Goal: Task Accomplishment & Management: Use online tool/utility

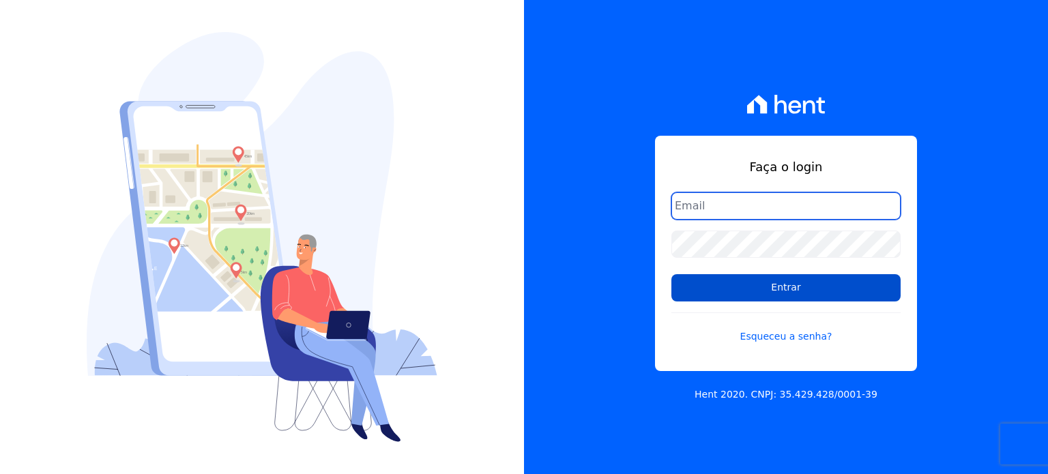
type input "[PERSON_NAME][EMAIL_ADDRESS][PERSON_NAME][DOMAIN_NAME]"
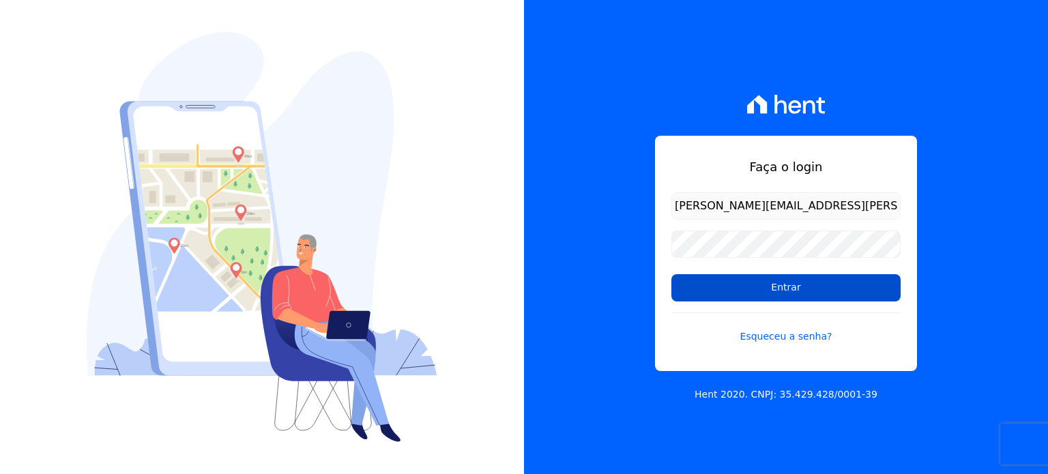
click at [769, 282] on input "Entrar" at bounding box center [786, 287] width 229 height 27
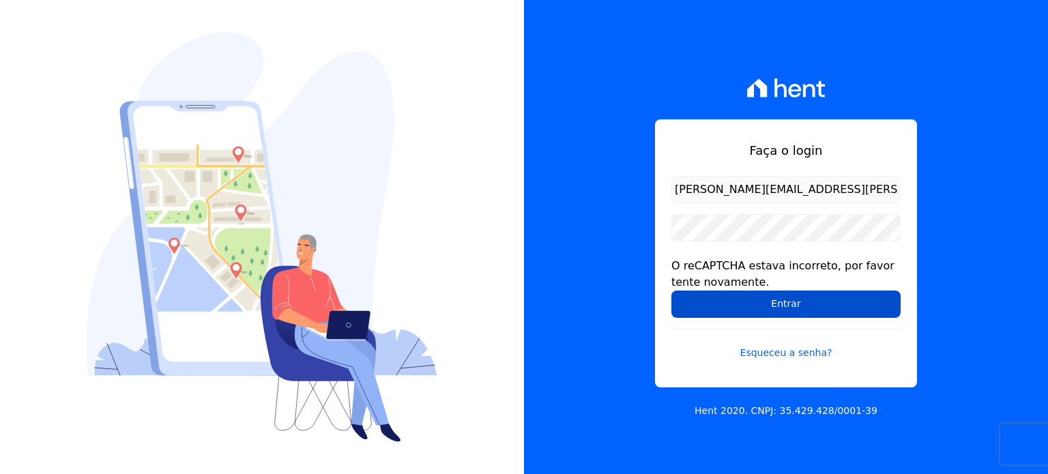
click at [716, 300] on input "Entrar" at bounding box center [786, 304] width 229 height 27
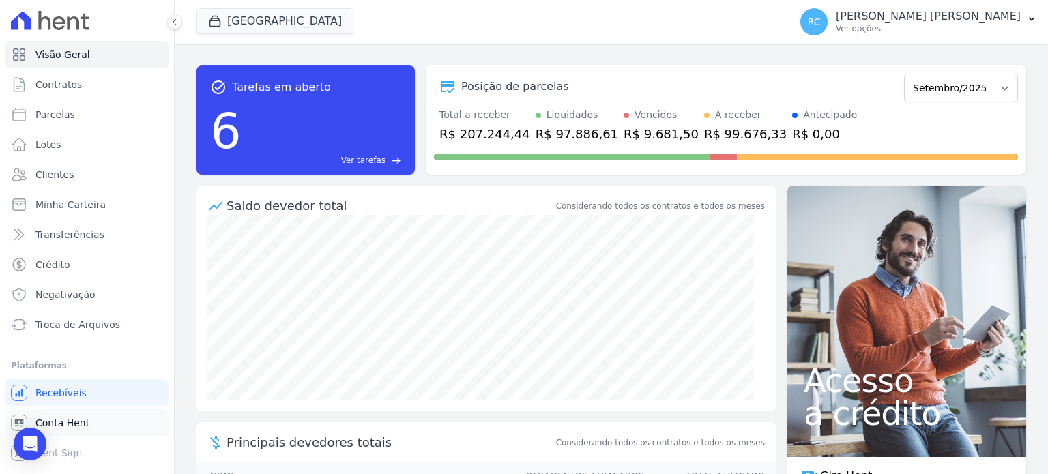
click at [108, 421] on link "Conta Hent" at bounding box center [86, 422] width 163 height 27
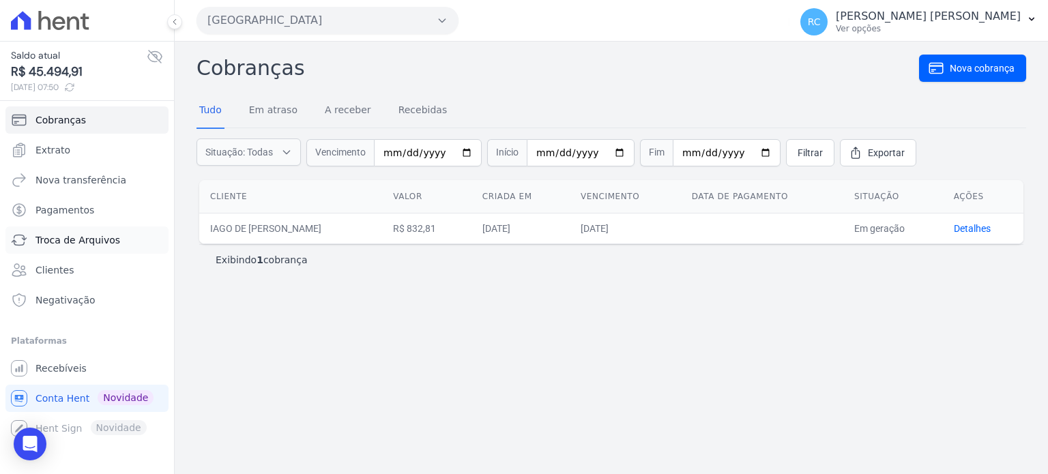
click at [93, 244] on span "Troca de Arquivos" at bounding box center [77, 240] width 85 height 14
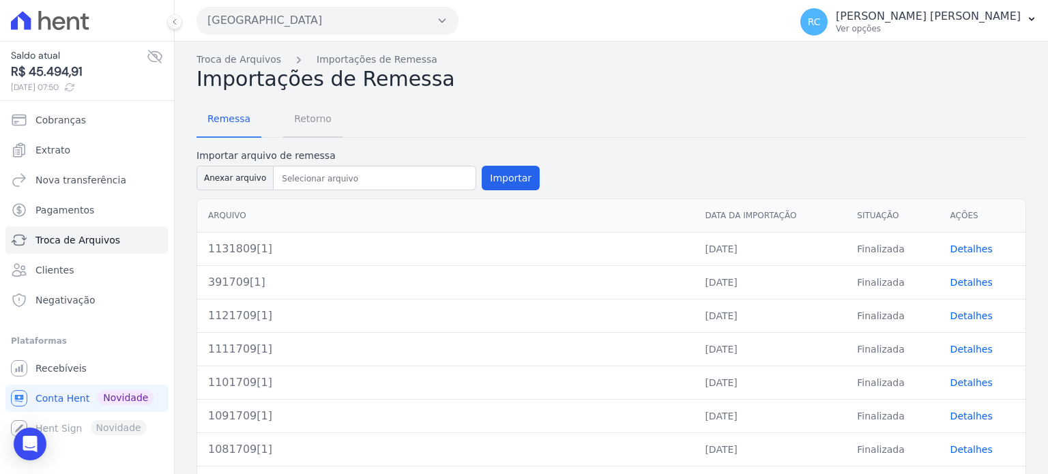
click at [293, 128] on span "Retorno" at bounding box center [313, 118] width 54 height 27
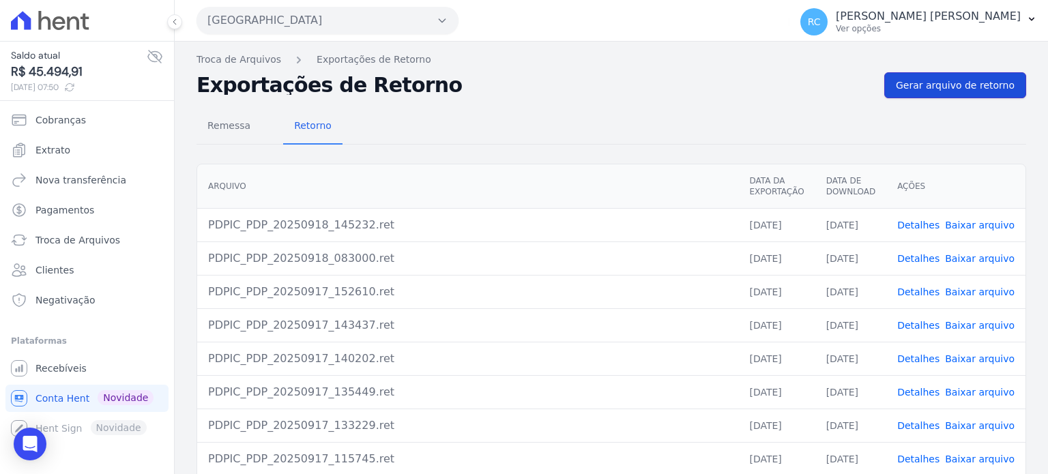
click at [905, 91] on span "Gerar arquivo de retorno" at bounding box center [955, 85] width 119 height 14
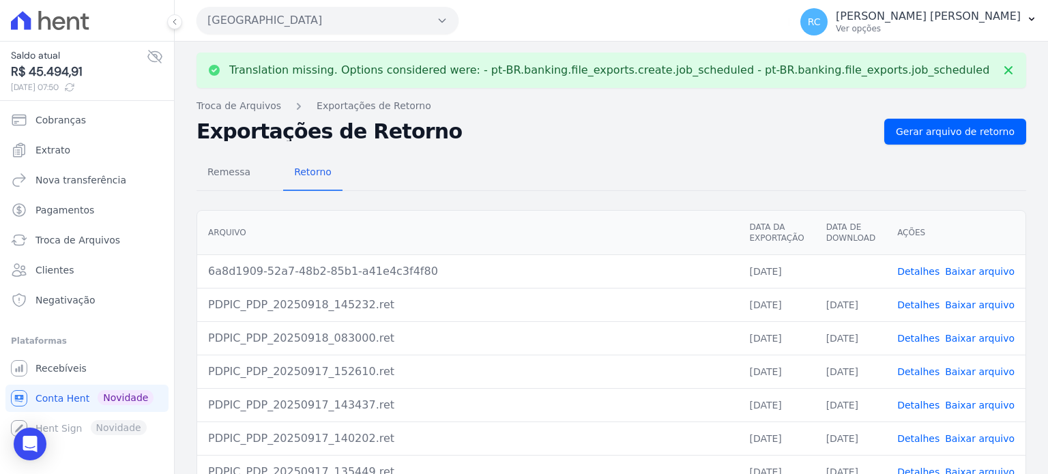
click at [977, 267] on link "Baixar arquivo" at bounding box center [980, 271] width 70 height 11
click at [966, 266] on link "Baixar arquivo" at bounding box center [980, 271] width 70 height 11
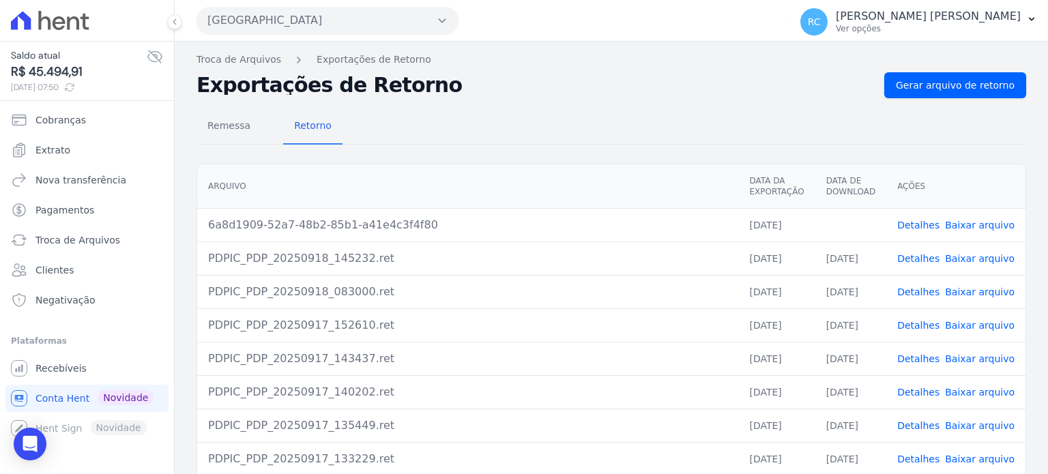
click at [351, 12] on button "Parque Dos Passaros" at bounding box center [328, 20] width 262 height 27
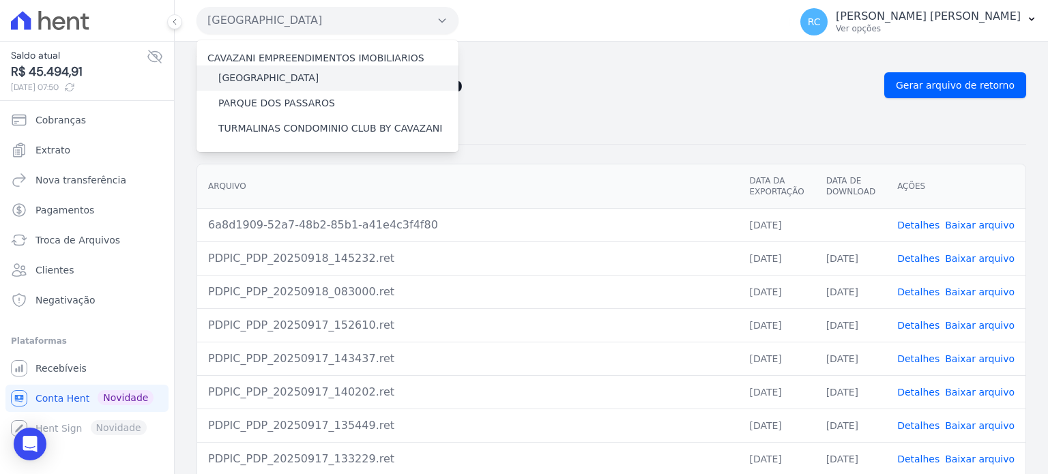
click at [283, 73] on label "[GEOGRAPHIC_DATA]" at bounding box center [268, 78] width 100 height 14
click at [0, 0] on input "[GEOGRAPHIC_DATA]" at bounding box center [0, 0] width 0 height 0
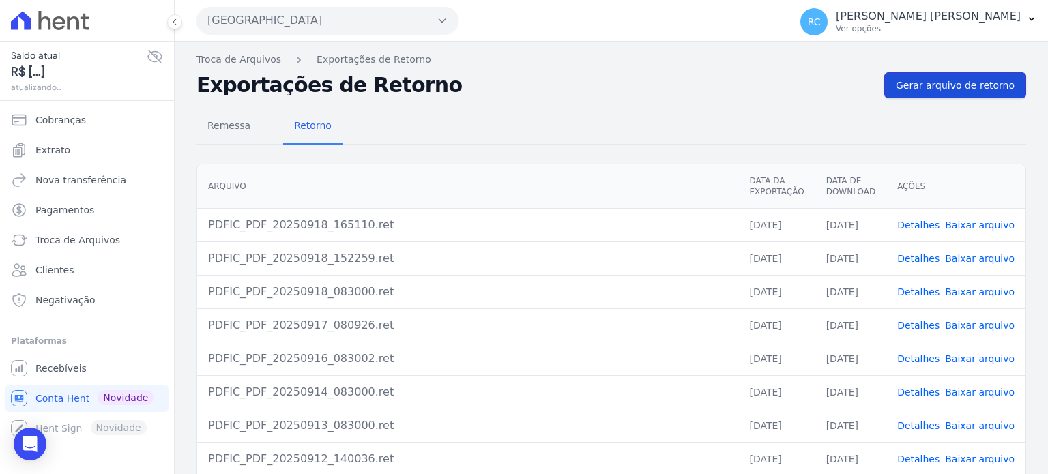
click at [949, 87] on span "Gerar arquivo de retorno" at bounding box center [955, 85] width 119 height 14
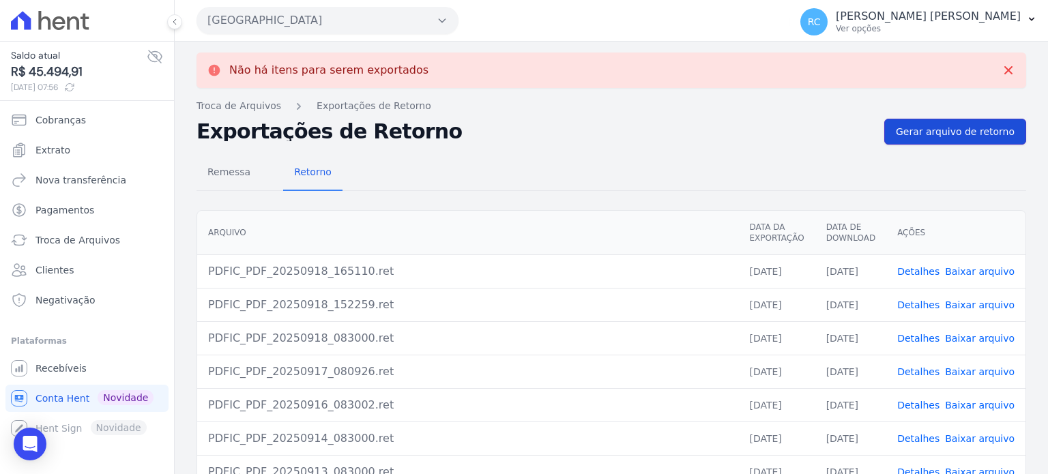
click at [945, 135] on span "Gerar arquivo de retorno" at bounding box center [955, 132] width 119 height 14
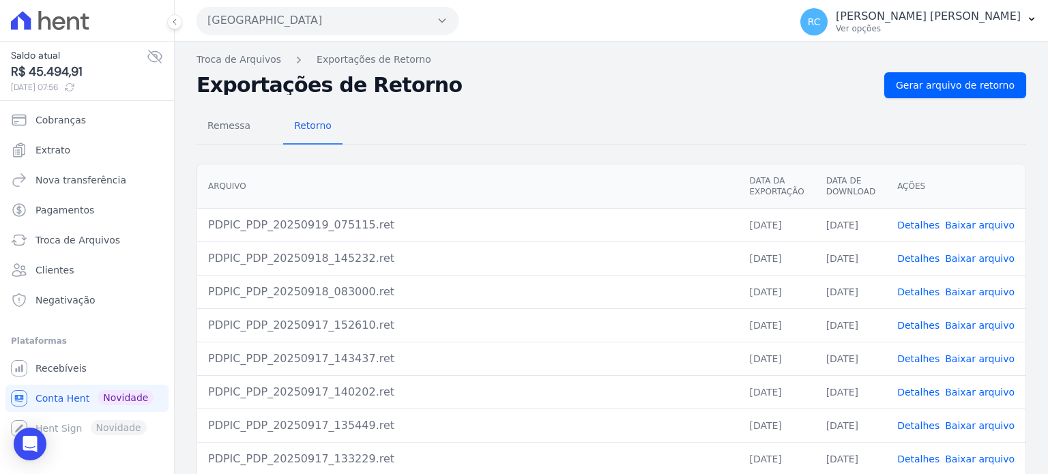
click at [966, 226] on link "Baixar arquivo" at bounding box center [980, 225] width 70 height 11
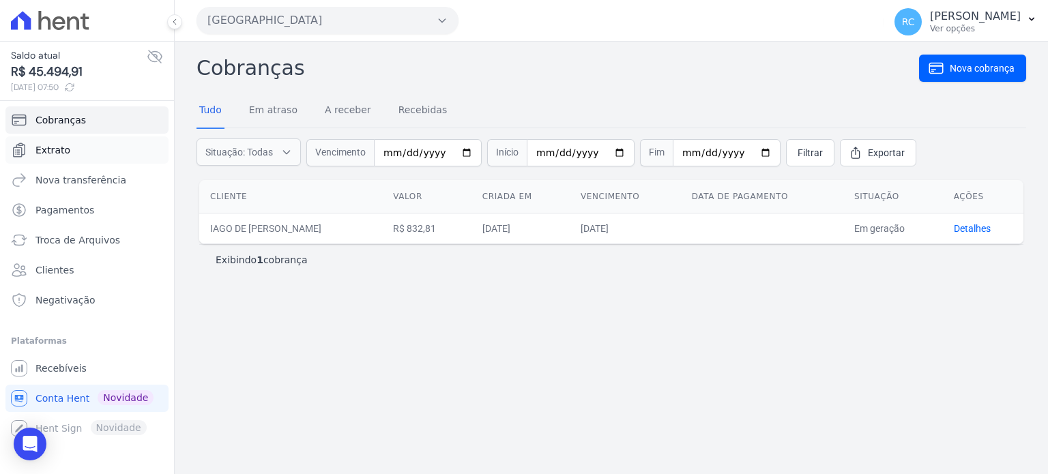
click at [85, 152] on link "Extrato" at bounding box center [86, 149] width 163 height 27
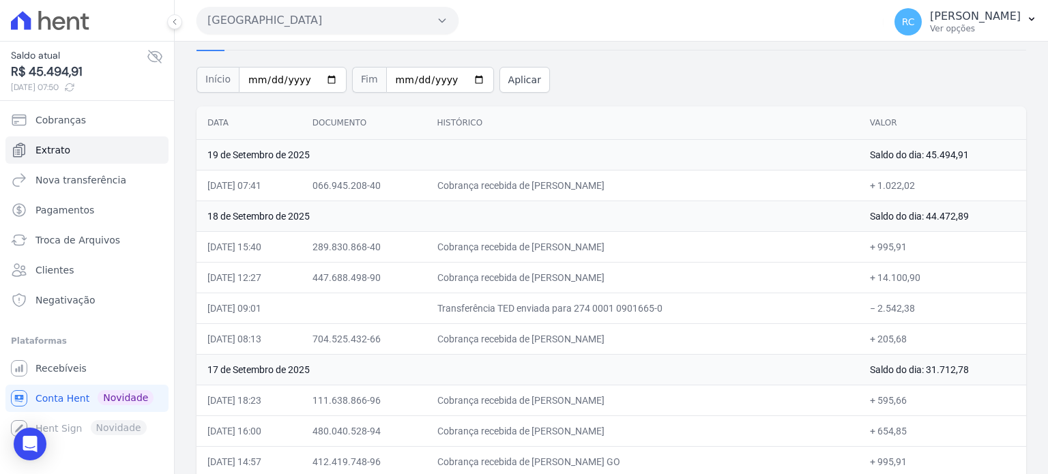
scroll to position [136, 0]
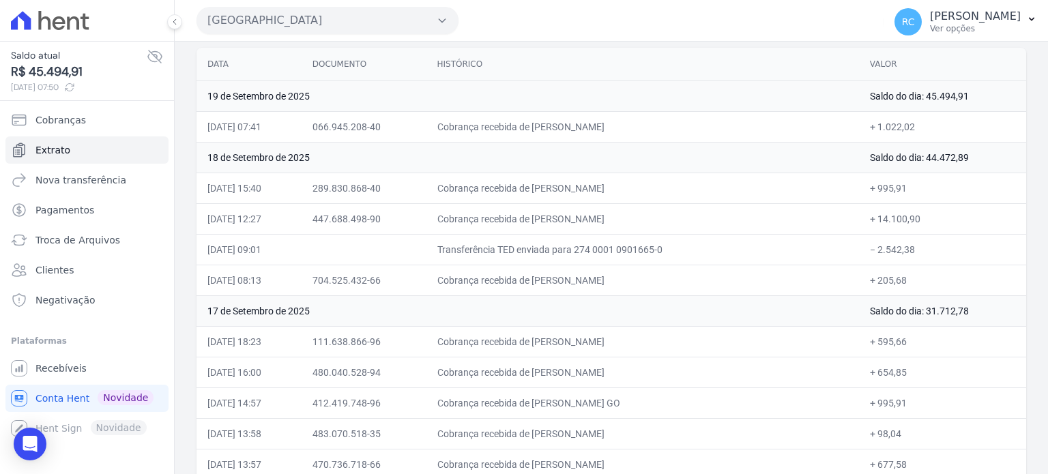
drag, startPoint x: 914, startPoint y: 248, endPoint x: 869, endPoint y: 256, distance: 45.8
click at [869, 256] on td "− 2.542,38" at bounding box center [942, 249] width 167 height 31
copy td "2.542,38"
drag, startPoint x: 672, startPoint y: 213, endPoint x: 564, endPoint y: 212, distance: 107.8
click at [564, 212] on td "Cobrança recebida de SAMUEL MADEIRA SILVA" at bounding box center [643, 218] width 433 height 31
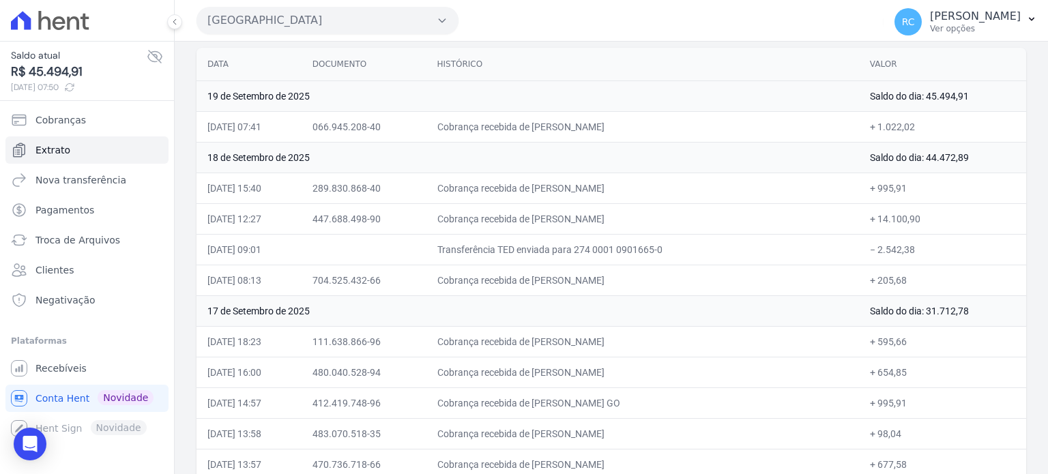
copy td "SAMUEL MADEIRA SILVA"
click at [324, 29] on button "Parque Dos Passaros" at bounding box center [328, 20] width 262 height 27
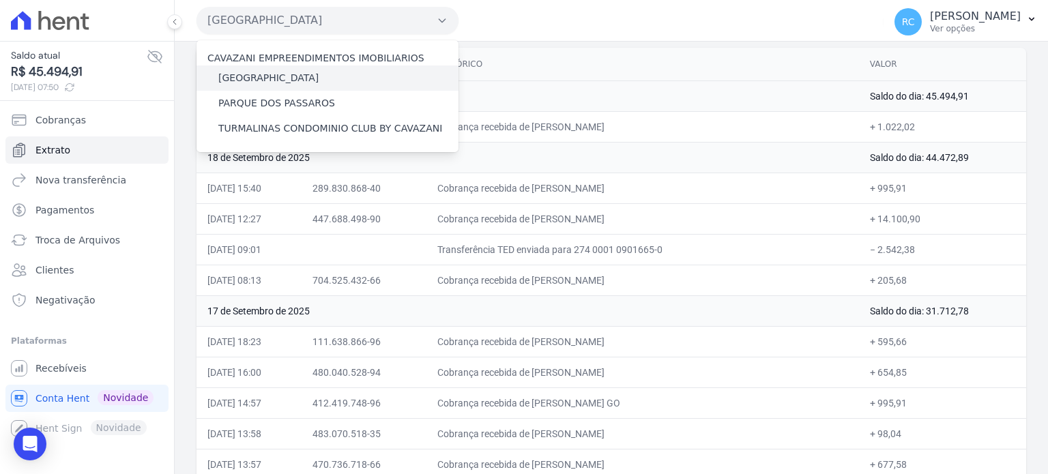
click at [283, 78] on label "[GEOGRAPHIC_DATA]" at bounding box center [268, 78] width 100 height 14
click at [0, 0] on input "[GEOGRAPHIC_DATA]" at bounding box center [0, 0] width 0 height 0
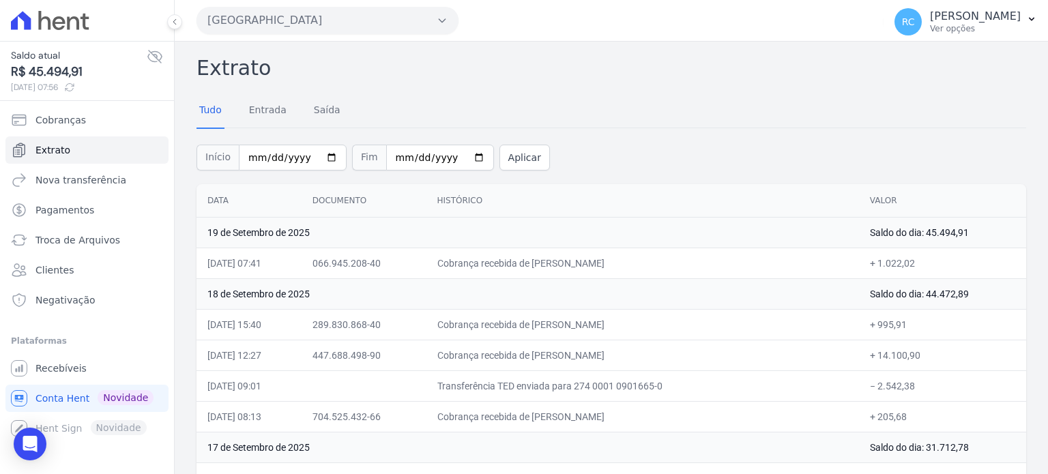
click at [308, 23] on button "Parque Dos Passaros" at bounding box center [328, 20] width 262 height 27
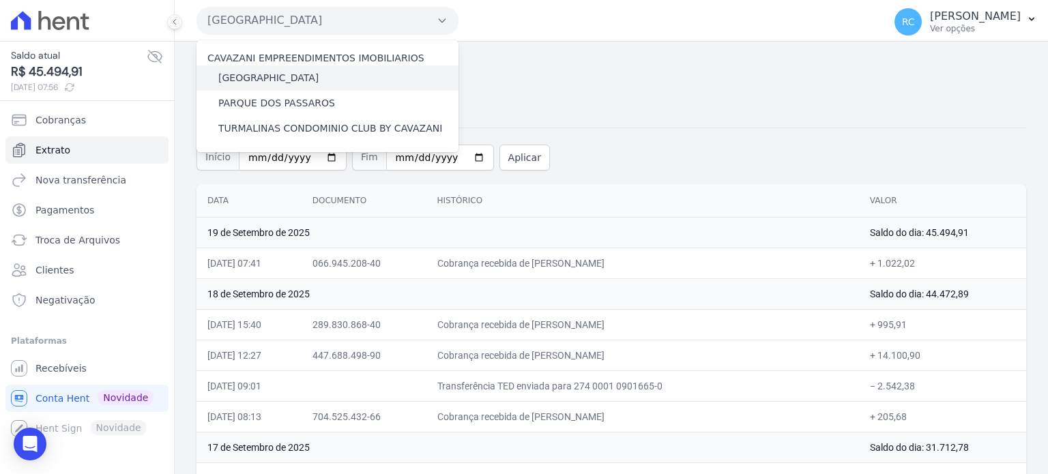
click at [267, 78] on label "[GEOGRAPHIC_DATA]" at bounding box center [268, 78] width 100 height 14
click at [0, 0] on input "[GEOGRAPHIC_DATA]" at bounding box center [0, 0] width 0 height 0
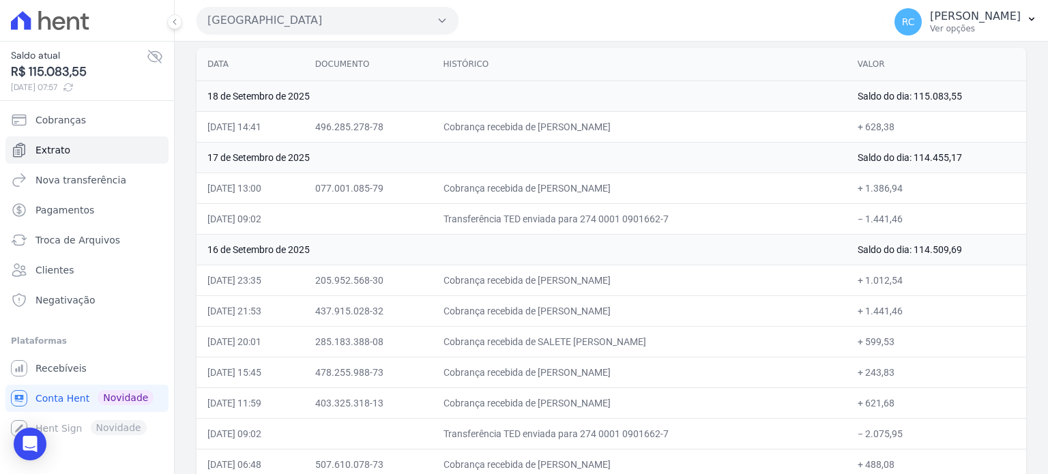
click at [326, 27] on button "Parque Das Flores" at bounding box center [328, 20] width 262 height 27
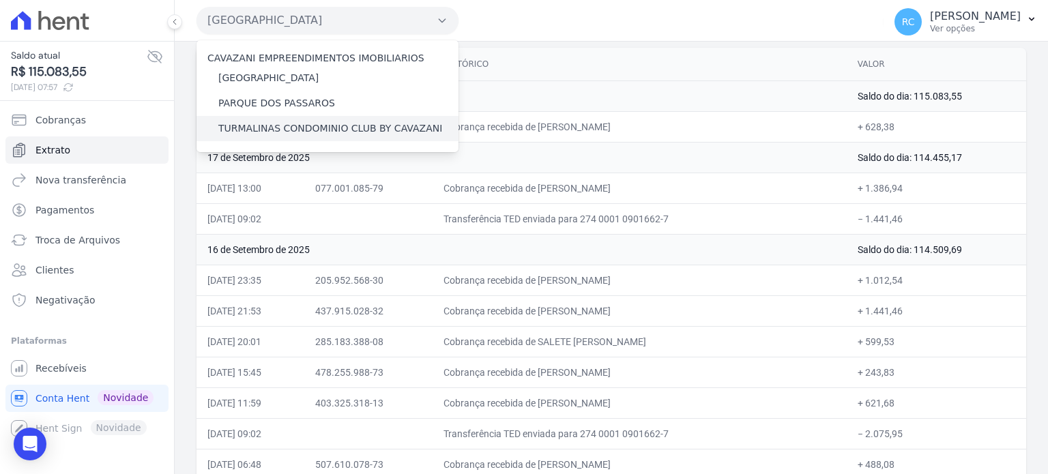
click at [272, 125] on label "TURMALINAS CONDOMINIO CLUB BY CAVAZANI" at bounding box center [330, 128] width 224 height 14
click at [0, 0] on input "TURMALINAS CONDOMINIO CLUB BY CAVAZANI" at bounding box center [0, 0] width 0 height 0
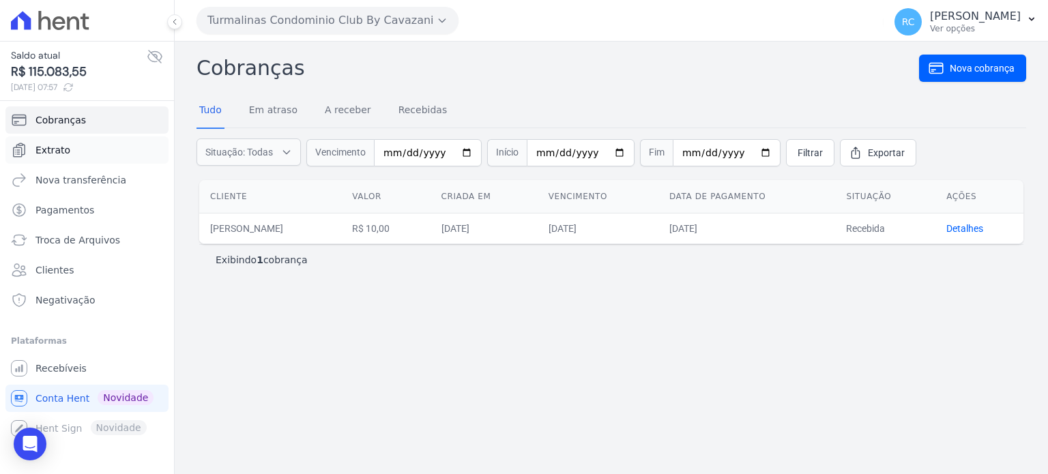
click at [97, 147] on link "Extrato" at bounding box center [86, 149] width 163 height 27
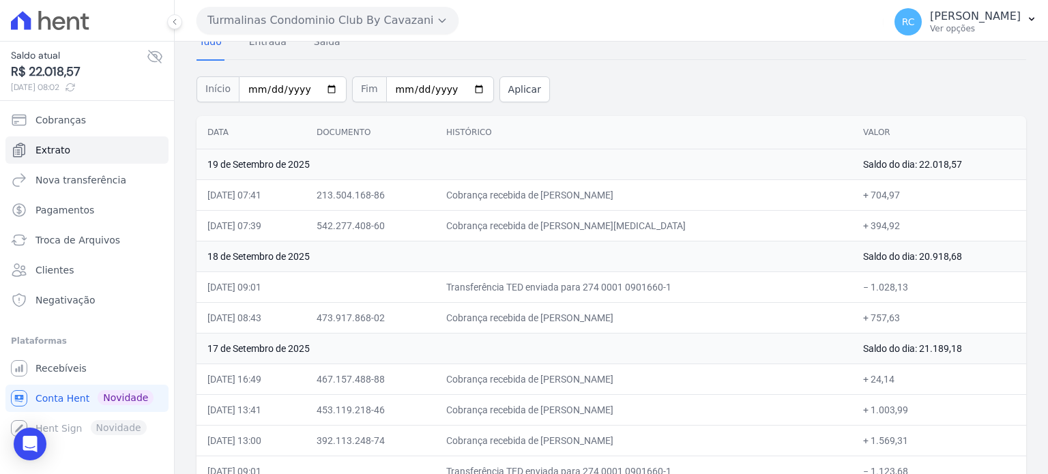
scroll to position [136, 0]
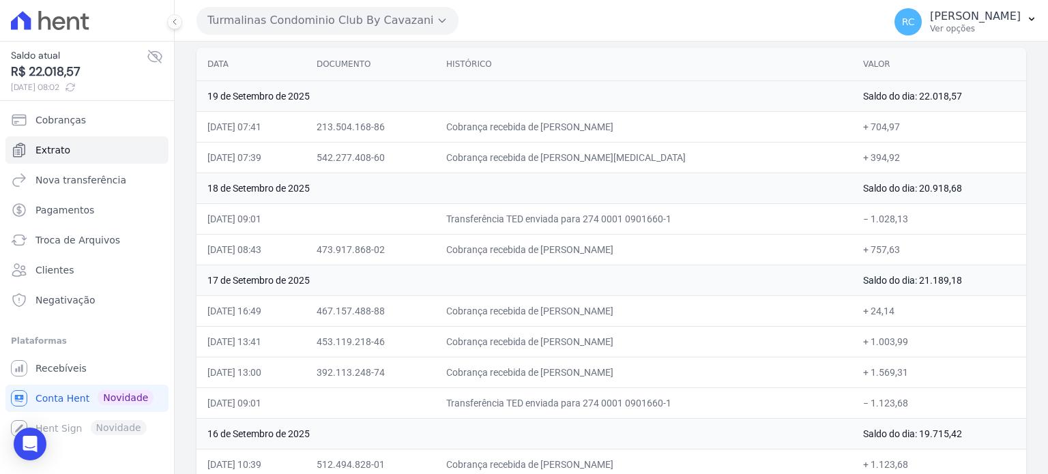
drag, startPoint x: 904, startPoint y: 212, endPoint x: 868, endPoint y: 225, distance: 37.8
click at [868, 225] on td "− 1.028,13" at bounding box center [939, 218] width 174 height 31
copy td "1.028,13"
click at [906, 207] on td "− 1.028,13" at bounding box center [939, 218] width 174 height 31
drag, startPoint x: 910, startPoint y: 216, endPoint x: 868, endPoint y: 211, distance: 42.6
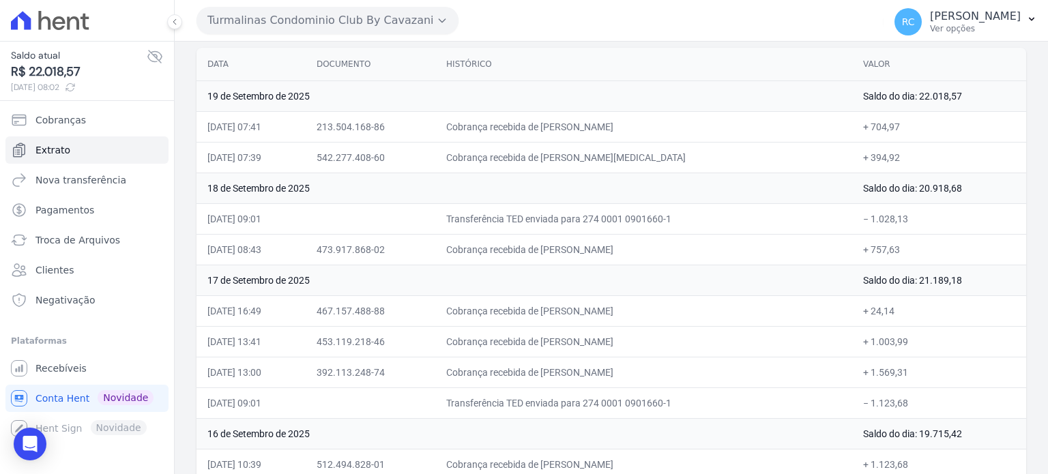
click at [868, 211] on td "− 1.028,13" at bounding box center [939, 218] width 174 height 31
copy td "1.028,13"
drag, startPoint x: 700, startPoint y: 243, endPoint x: 567, endPoint y: 250, distance: 133.3
click at [567, 250] on td "Cobrança recebida de [PERSON_NAME]" at bounding box center [643, 249] width 417 height 31
copy td "VITO SOARES FERREIRA"
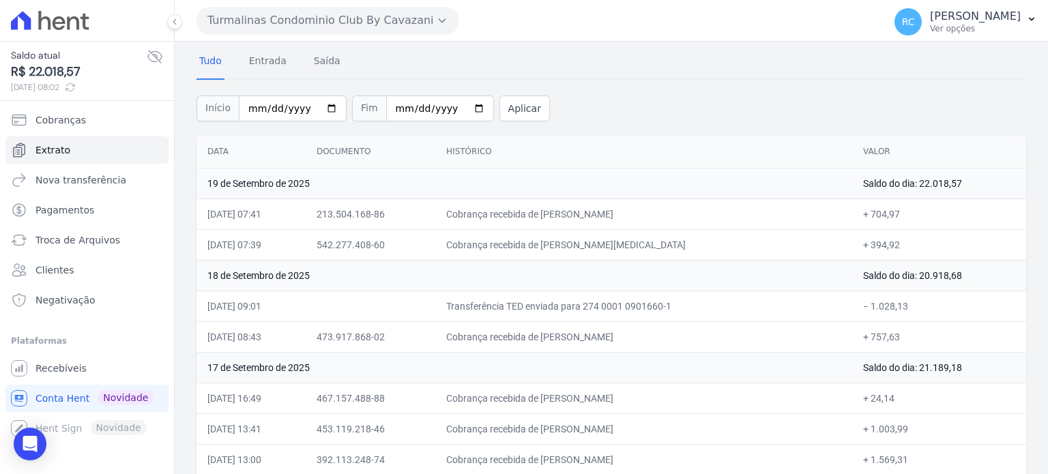
scroll to position [0, 0]
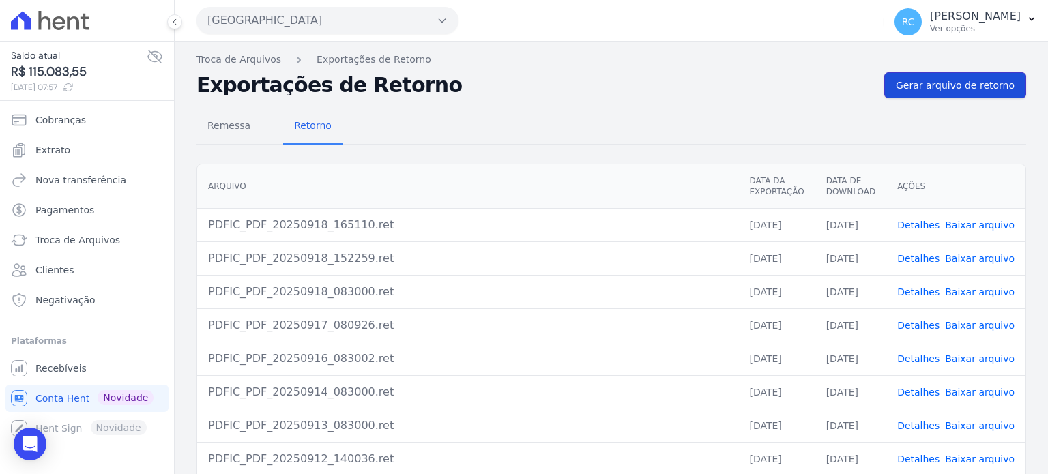
click at [949, 89] on span "Gerar arquivo de retorno" at bounding box center [955, 85] width 119 height 14
click at [282, 27] on button "[GEOGRAPHIC_DATA]" at bounding box center [328, 20] width 262 height 27
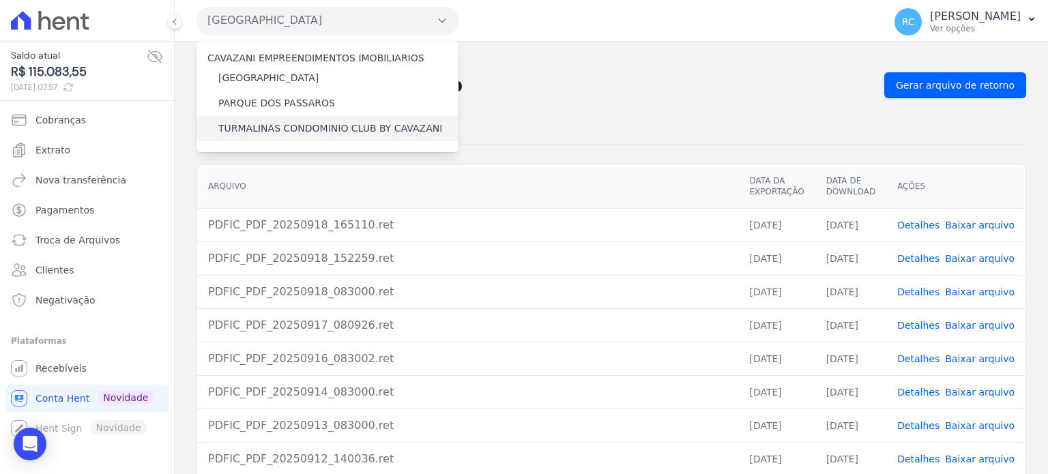
click at [256, 132] on label "TURMALINAS CONDOMINIO CLUB BY CAVAZANI" at bounding box center [330, 128] width 224 height 14
click at [0, 0] on input "TURMALINAS CONDOMINIO CLUB BY CAVAZANI" at bounding box center [0, 0] width 0 height 0
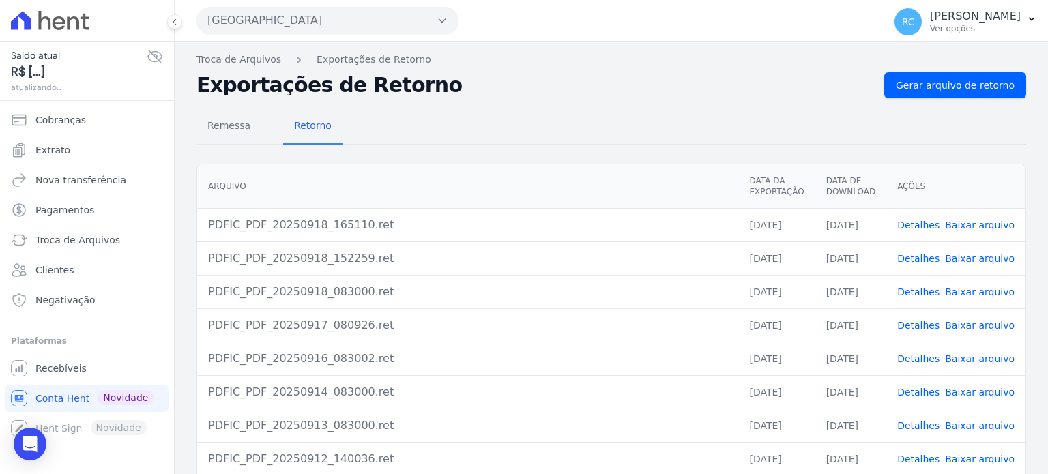
click at [295, 10] on button "[GEOGRAPHIC_DATA]" at bounding box center [328, 20] width 262 height 27
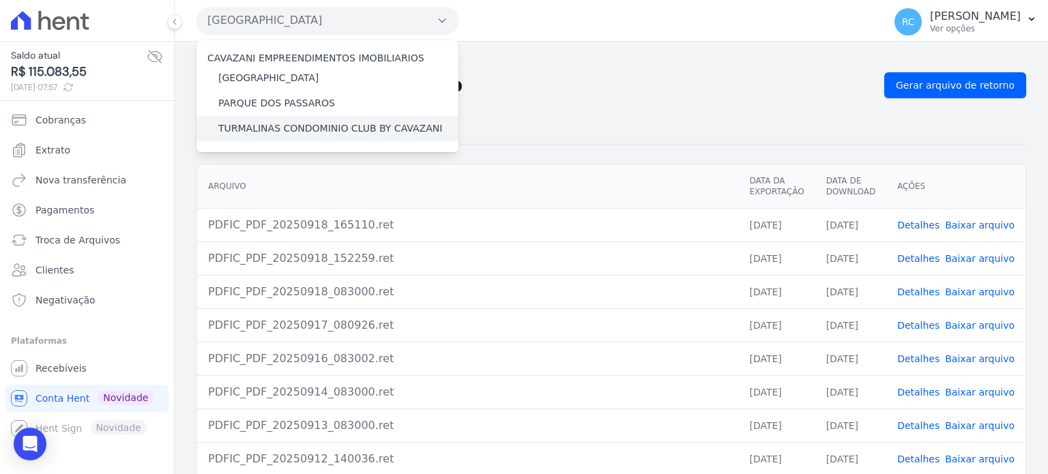
click at [288, 125] on label "TURMALINAS CONDOMINIO CLUB BY CAVAZANI" at bounding box center [330, 128] width 224 height 14
click at [0, 0] on input "TURMALINAS CONDOMINIO CLUB BY CAVAZANI" at bounding box center [0, 0] width 0 height 0
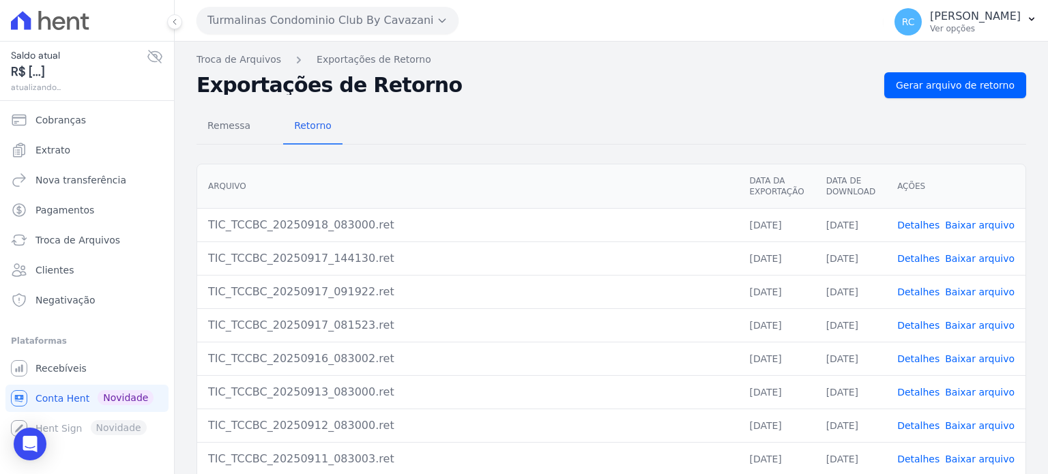
click at [908, 98] on div "Remessa Retorno Arquivo Data da Exportação Data de Download Ações TIC_TCCBC_202…" at bounding box center [612, 344] width 830 height 493
click at [910, 95] on link "Gerar arquivo de retorno" at bounding box center [955, 85] width 142 height 26
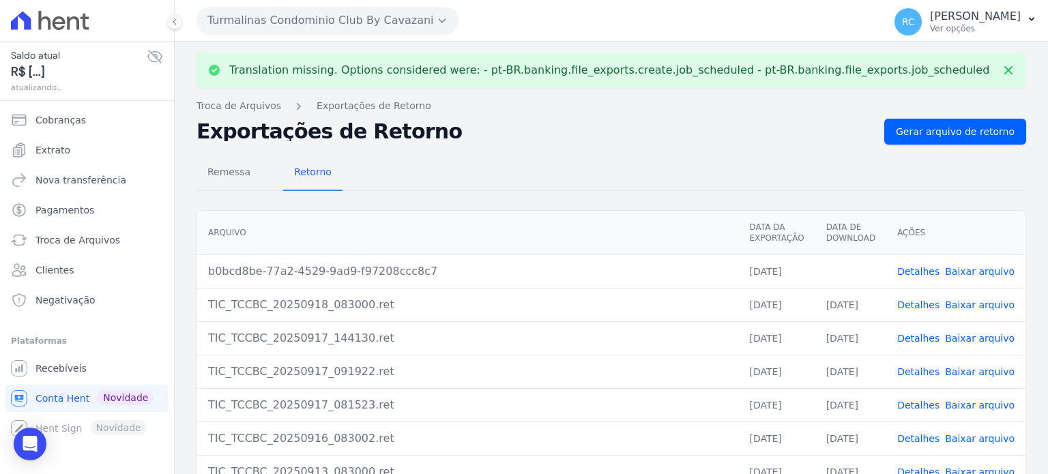
click at [982, 261] on td "Detalhes Baixar arquivo" at bounding box center [956, 271] width 139 height 33
click at [976, 270] on link "Baixar arquivo" at bounding box center [980, 271] width 70 height 11
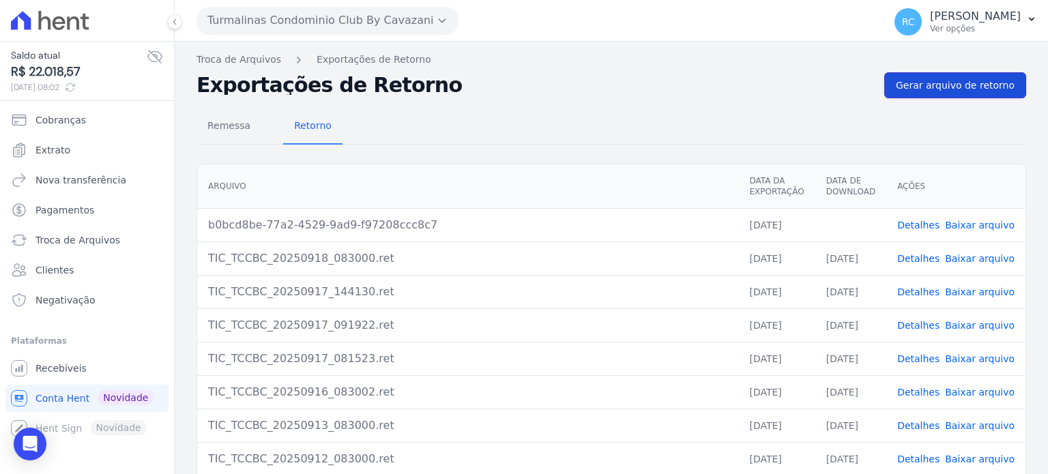
click at [946, 84] on span "Gerar arquivo de retorno" at bounding box center [955, 85] width 119 height 14
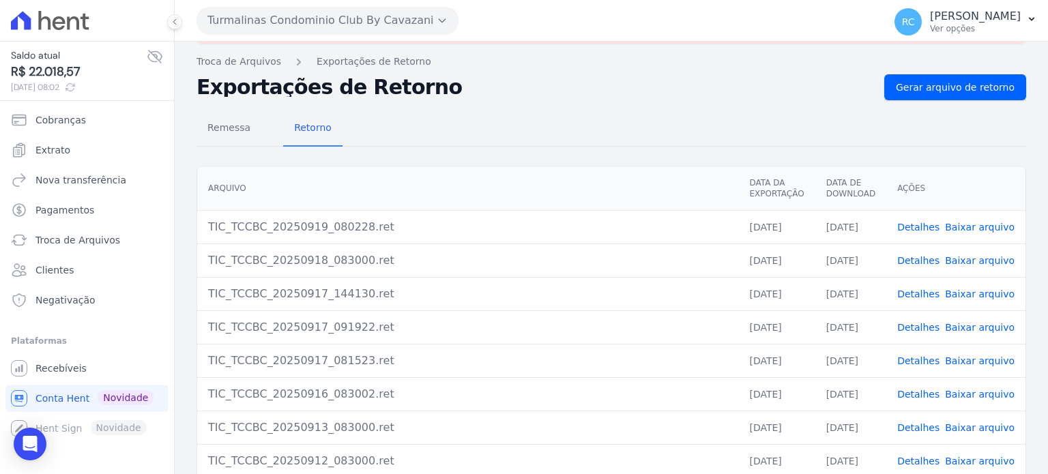
scroll to position [68, 0]
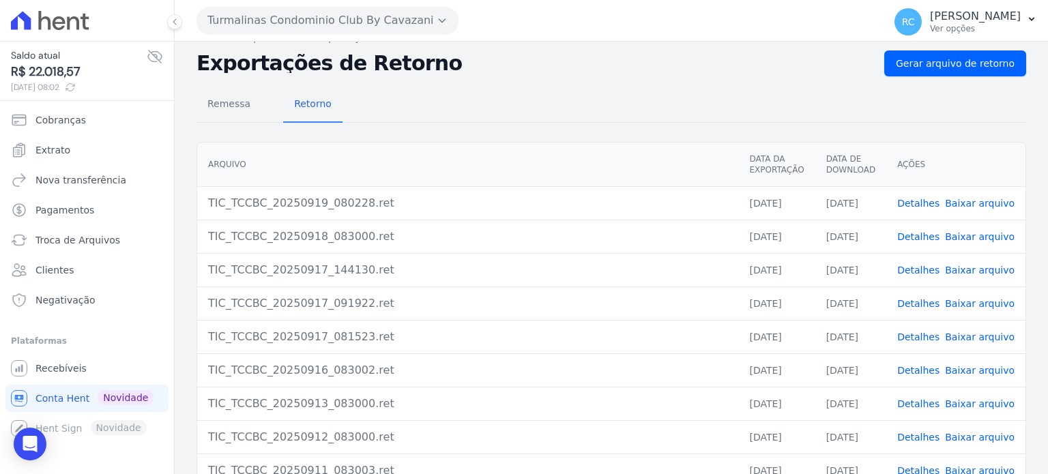
click at [977, 203] on link "Baixar arquivo" at bounding box center [980, 203] width 70 height 11
click at [980, 238] on link "Baixar arquivo" at bounding box center [980, 236] width 70 height 11
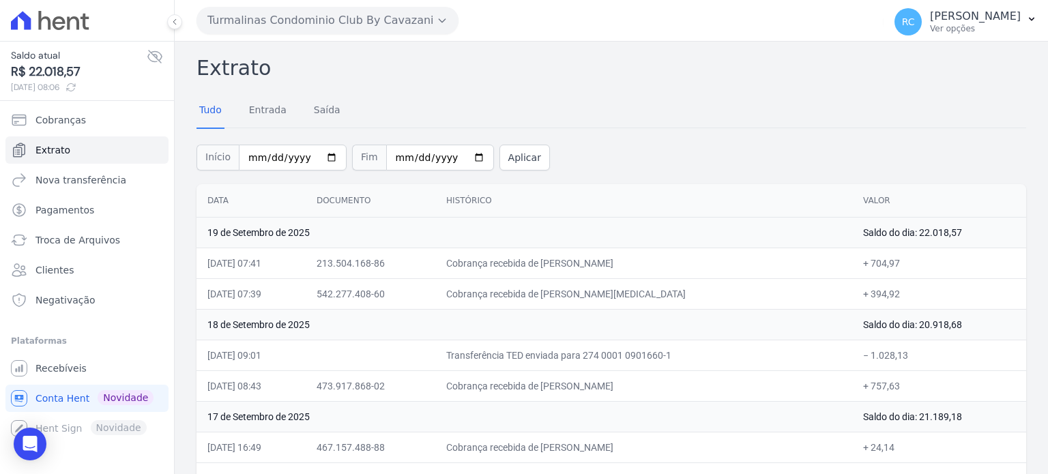
scroll to position [68, 0]
